Goal: Task Accomplishment & Management: Manage account settings

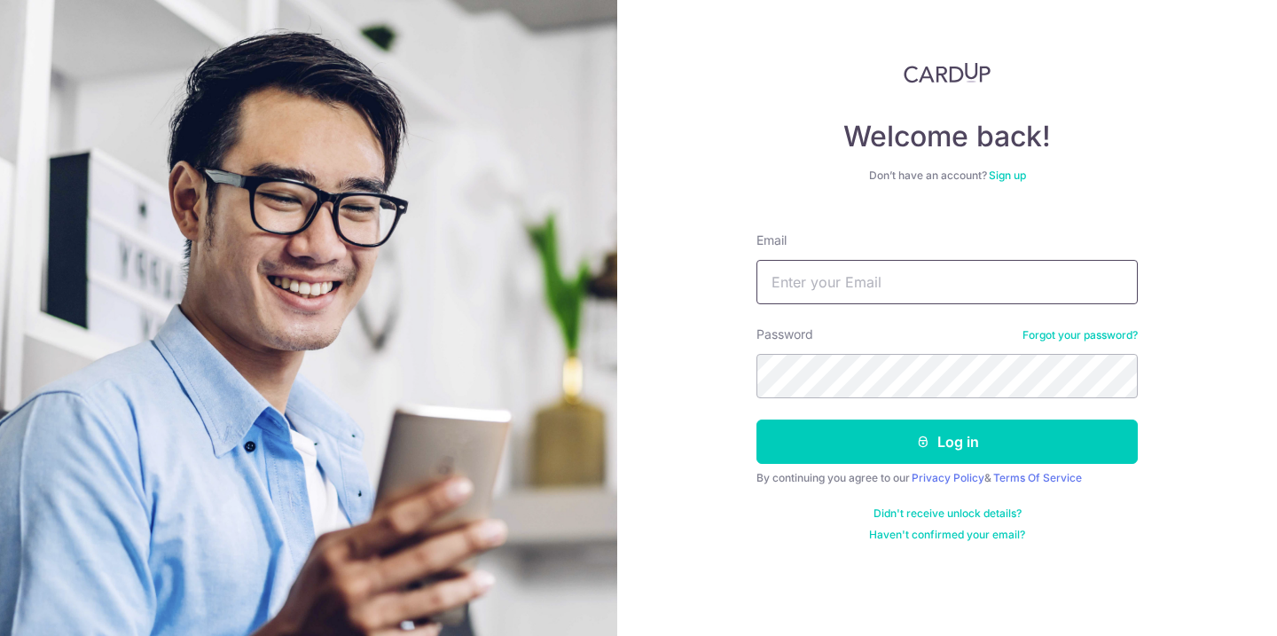
click at [833, 285] on input "Email" at bounding box center [946, 282] width 381 height 44
type input "[EMAIL_ADDRESS][DOMAIN_NAME]"
click at [756, 419] on button "Log in" at bounding box center [946, 441] width 381 height 44
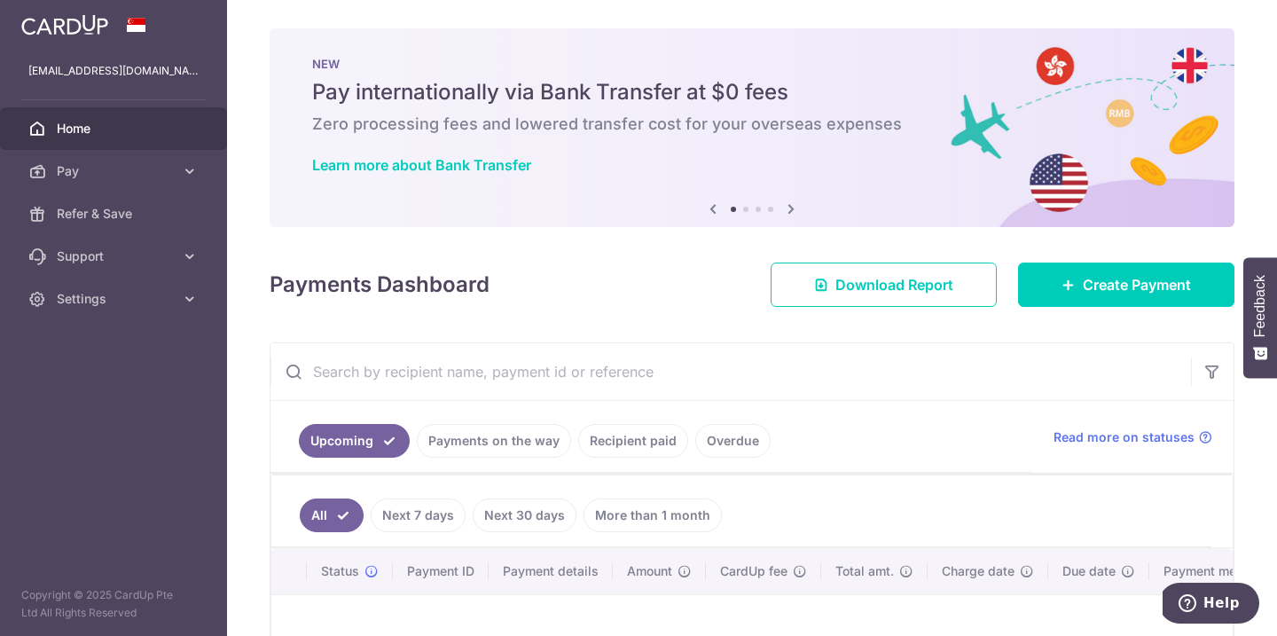
click at [517, 432] on link "Payments on the way" at bounding box center [494, 441] width 154 height 34
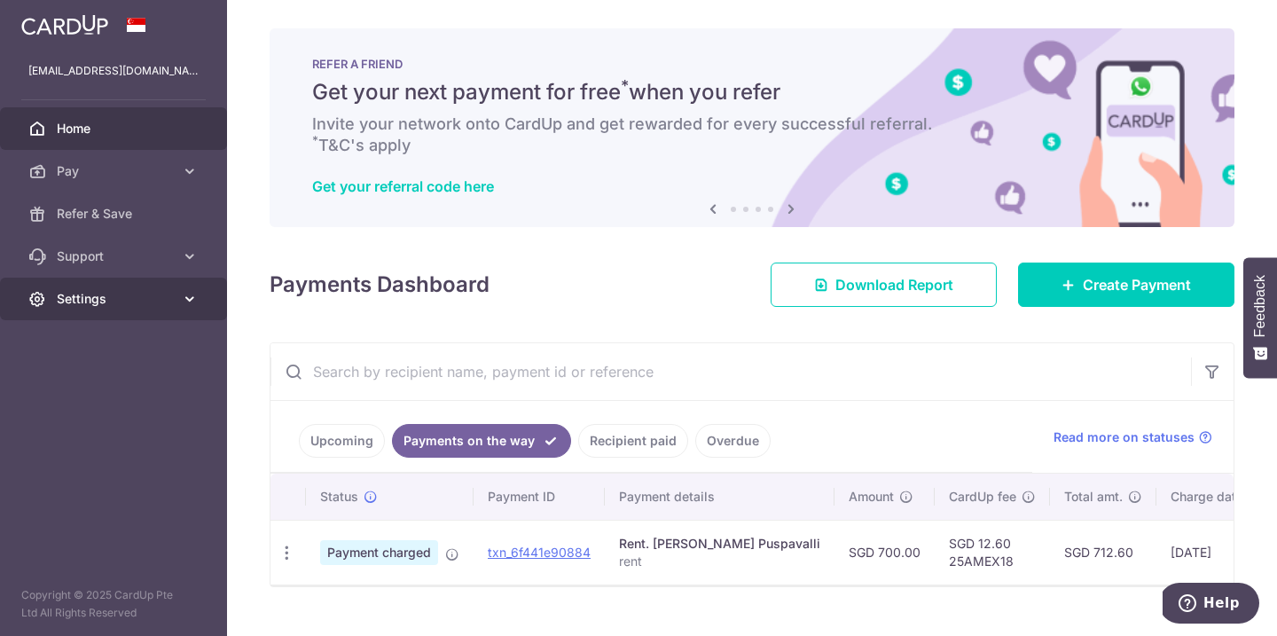
click at [96, 293] on span "Settings" at bounding box center [115, 299] width 117 height 18
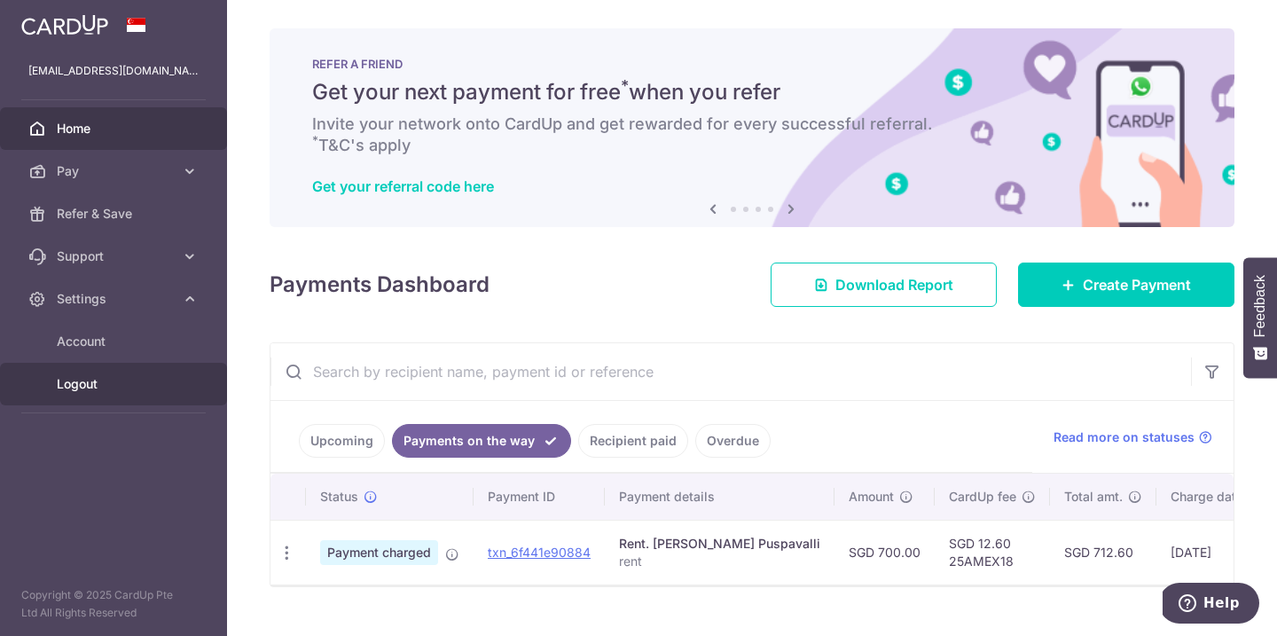
click at [94, 375] on span "Logout" at bounding box center [115, 384] width 117 height 18
